Goal: Information Seeking & Learning: Find contact information

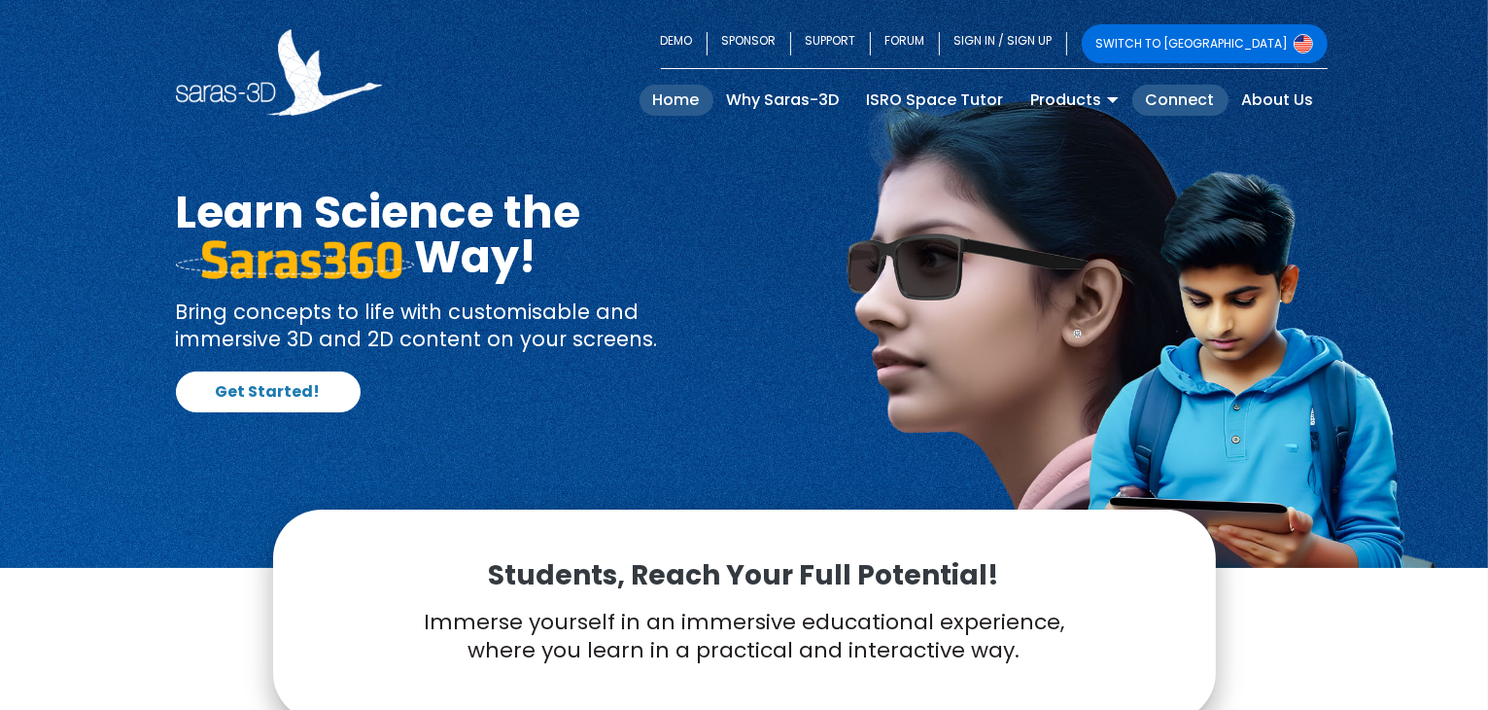
click at [1183, 115] on link "Connect" at bounding box center [1181, 100] width 96 height 31
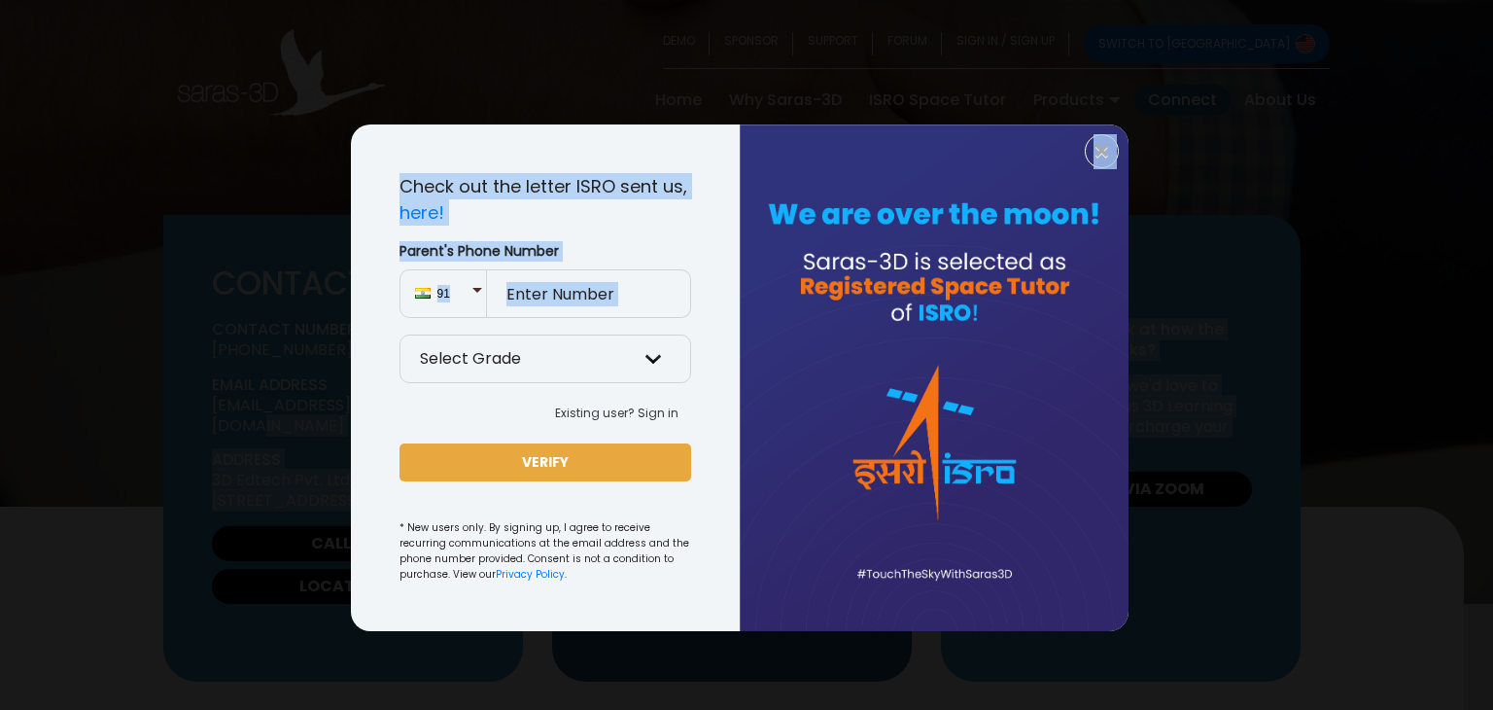
drag, startPoint x: 408, startPoint y: 405, endPoint x: 206, endPoint y: 338, distance: 213.0
click at [1112, 141] on button "×" at bounding box center [1102, 151] width 34 height 34
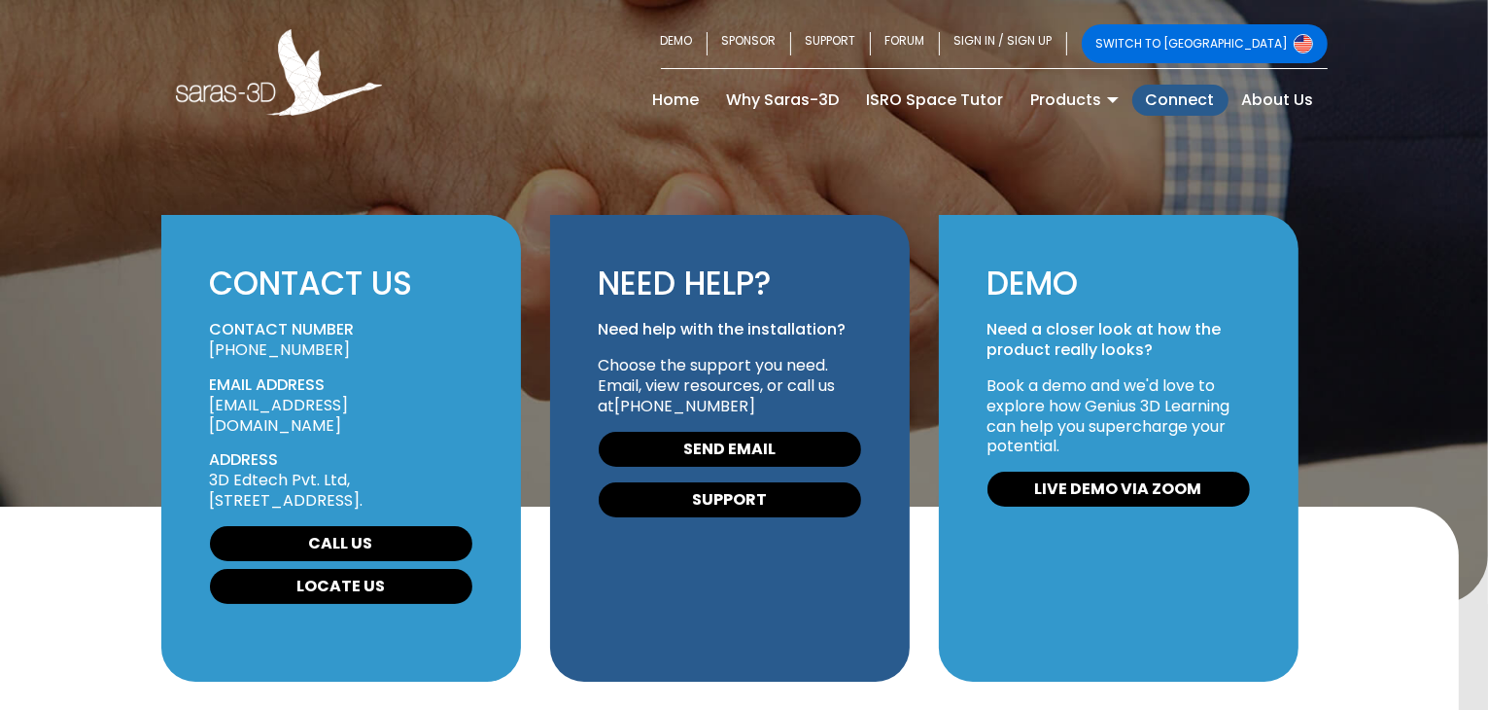
click at [471, 100] on div "SWITCH TO [GEOGRAPHIC_DATA] DEMO SPONSOR SUPPORT FORUM SIGN IN / SIGN UP SWITCH…" at bounding box center [744, 72] width 1167 height 96
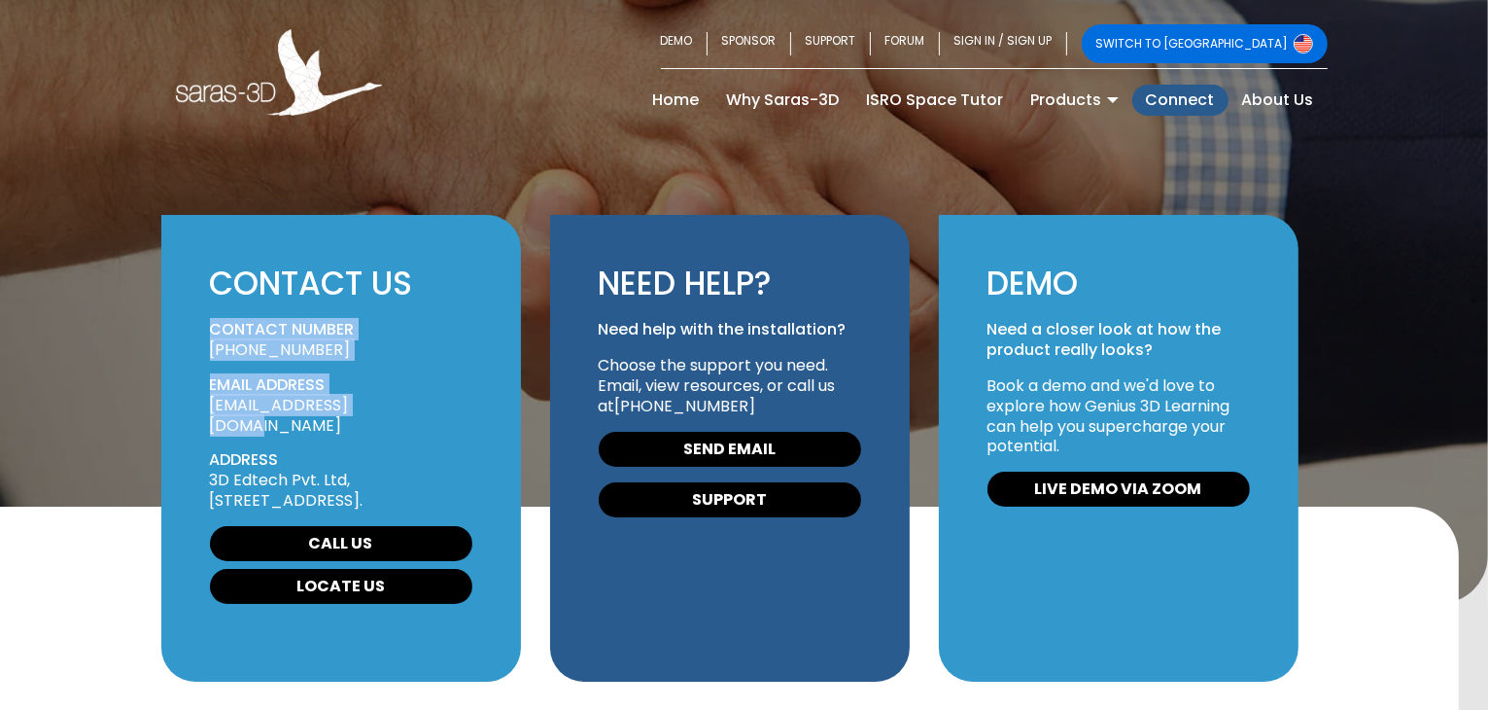
drag, startPoint x: 405, startPoint y: 402, endPoint x: 208, endPoint y: 335, distance: 208.1
click at [208, 335] on div "CONTACT US CONTACT NUMBER [PHONE_NUMBER] EMAIL ADDRESS [EMAIL_ADDRESS][DOMAIN_N…" at bounding box center [341, 448] width 360 height 467
copy div "CONTACT NUMBER [PHONE_NUMBER] EMAIL ADDRESS [EMAIL_ADDRESS][DOMAIN_NAME]"
click at [1256, 35] on link "SWITCH TO [GEOGRAPHIC_DATA]" at bounding box center [1205, 43] width 246 height 39
